Goal: Task Accomplishment & Management: Manage account settings

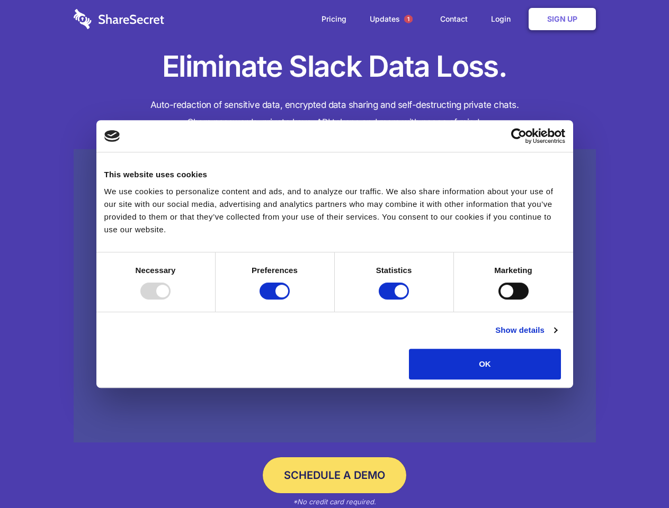
click at [170, 300] on div at bounding box center [155, 291] width 30 height 17
click at [290, 300] on input "Preferences" at bounding box center [274, 291] width 30 height 17
checkbox input "false"
click at [395, 300] on input "Statistics" at bounding box center [394, 291] width 30 height 17
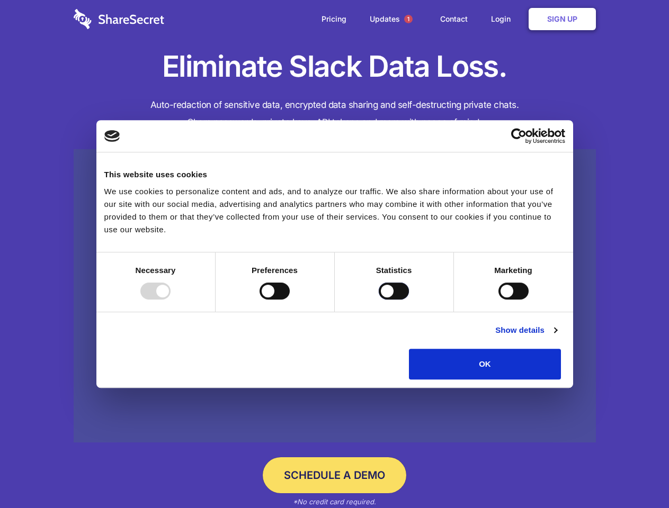
checkbox input "false"
click at [498, 300] on input "Marketing" at bounding box center [513, 291] width 30 height 17
checkbox input "true"
click at [556, 337] on link "Show details" at bounding box center [525, 330] width 61 height 13
click at [0, 0] on div "Preferences 4 Preference cookies enable a website to remember information that …" at bounding box center [0, 0] width 0 height 0
